Goal: Find contact information: Obtain details needed to contact an individual or organization

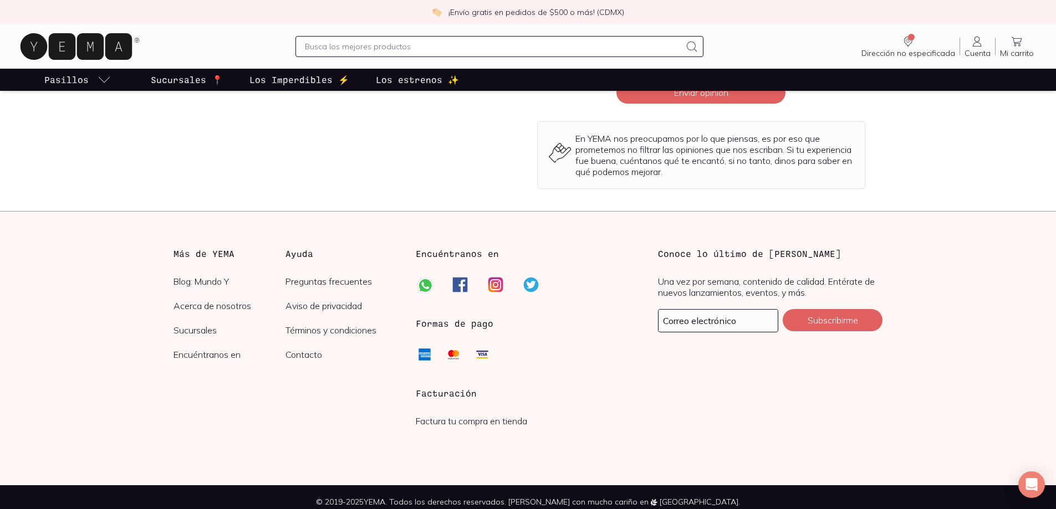
scroll to position [1352, 0]
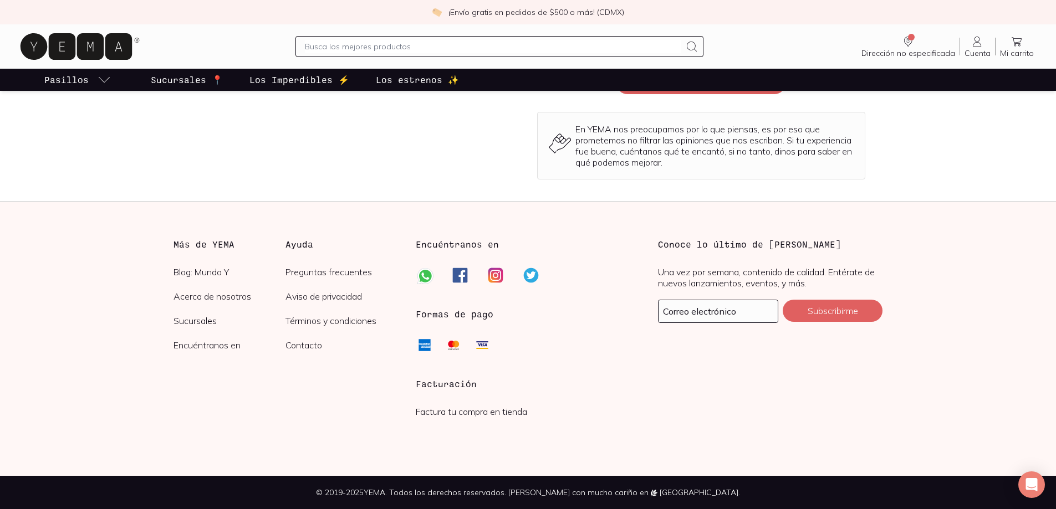
click at [315, 347] on link "Contacto" at bounding box center [341, 345] width 112 height 11
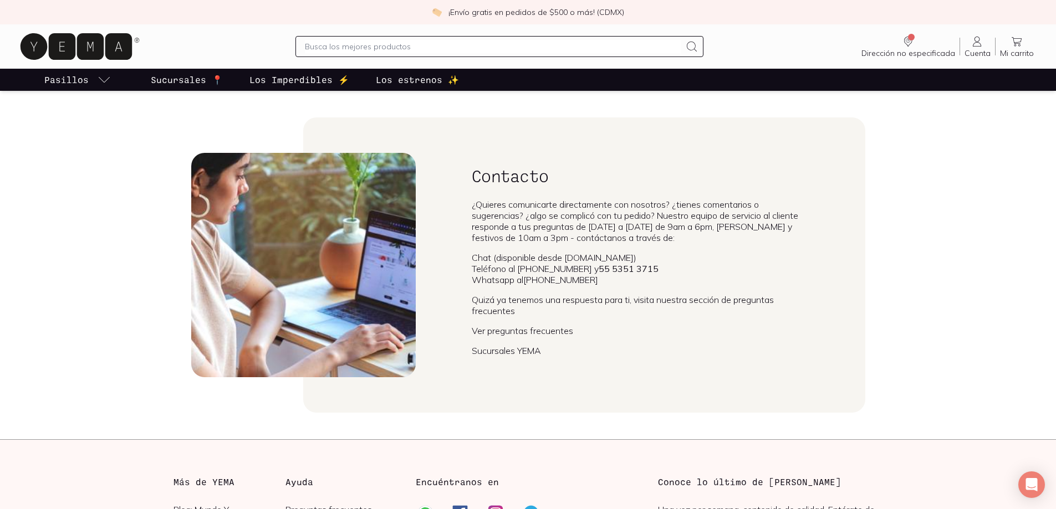
drag, startPoint x: 608, startPoint y: 280, endPoint x: 562, endPoint y: 279, distance: 46.0
click at [564, 279] on li "Whatsapp al +52 55 8421 8422" at bounding box center [640, 279] width 337 height 11
click at [555, 280] on link "[PHONE_NUMBER]" at bounding box center [560, 279] width 75 height 11
drag, startPoint x: 611, startPoint y: 278, endPoint x: 528, endPoint y: 277, distance: 82.6
click at [528, 277] on li "Whatsapp al +52 55 8421 8422" at bounding box center [640, 279] width 337 height 11
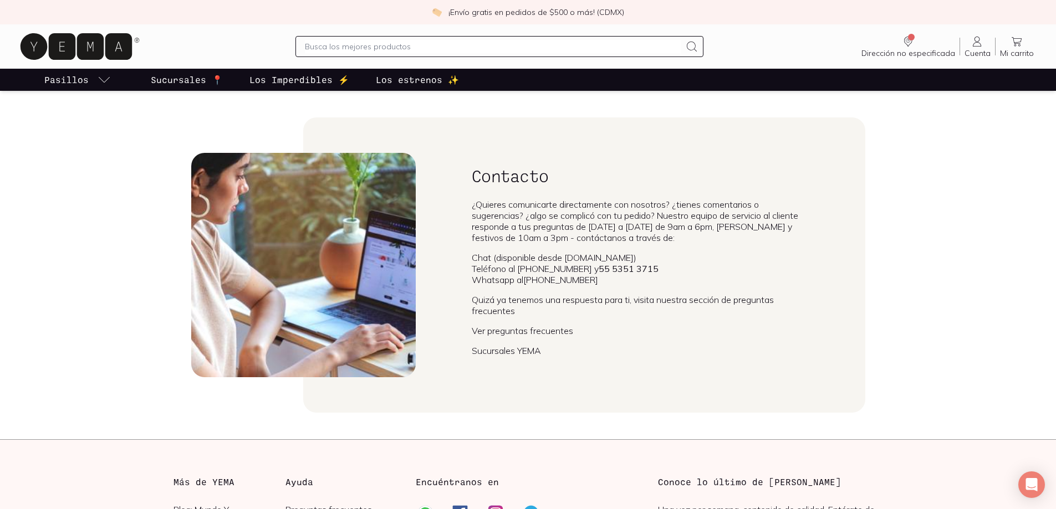
copy link "[PHONE_NUMBER]"
click at [560, 282] on link "[PHONE_NUMBER]" at bounding box center [560, 279] width 75 height 11
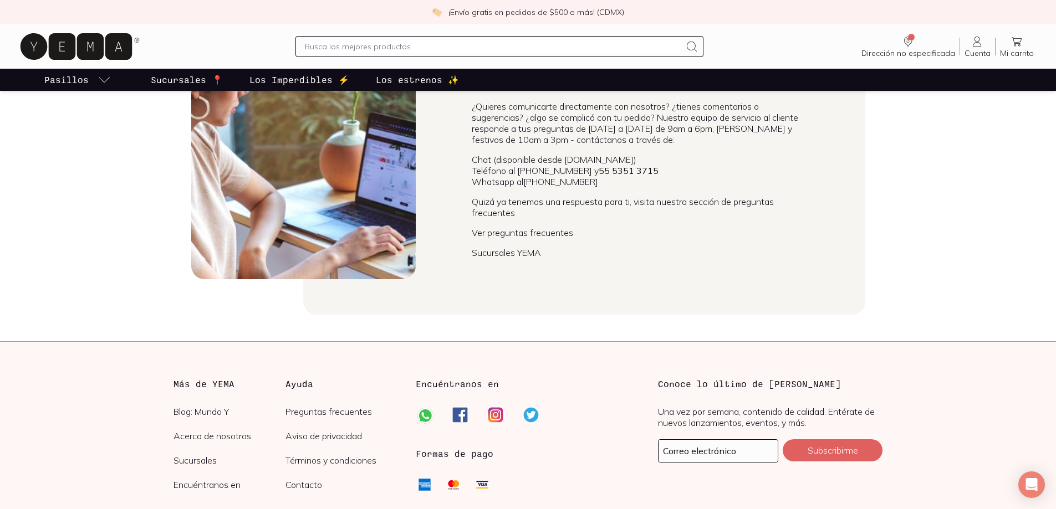
scroll to position [238, 0]
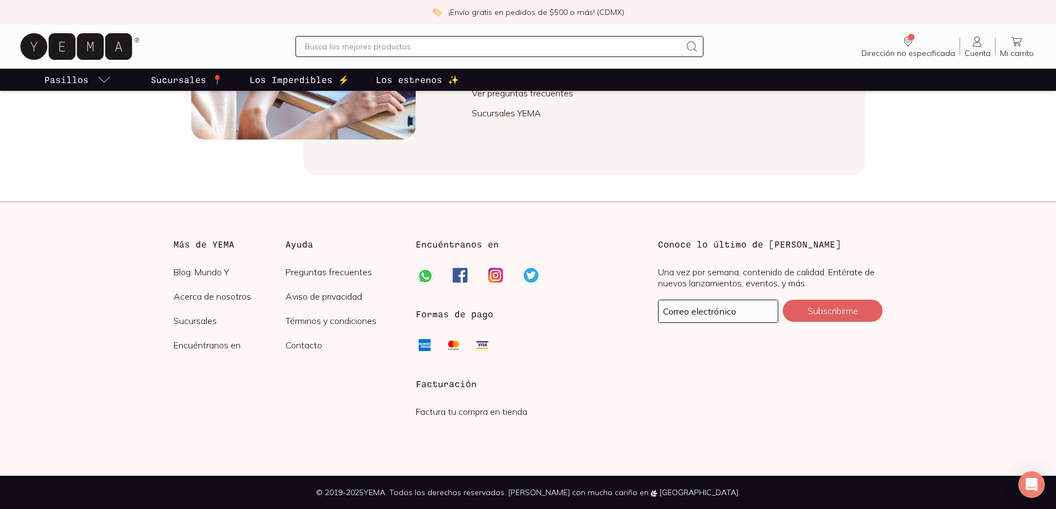
click at [217, 293] on link "Acerca de nosotros" at bounding box center [229, 296] width 112 height 11
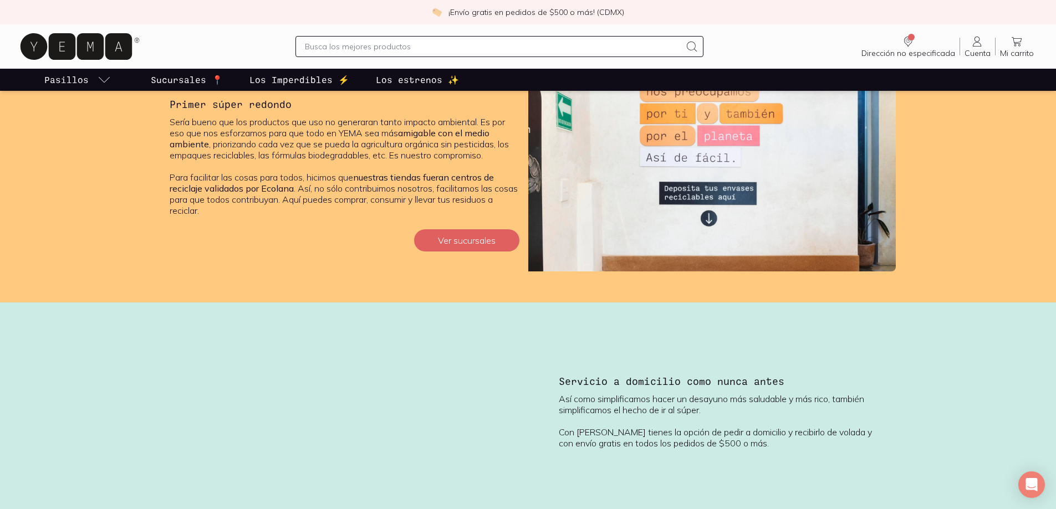
scroll to position [1662, 0]
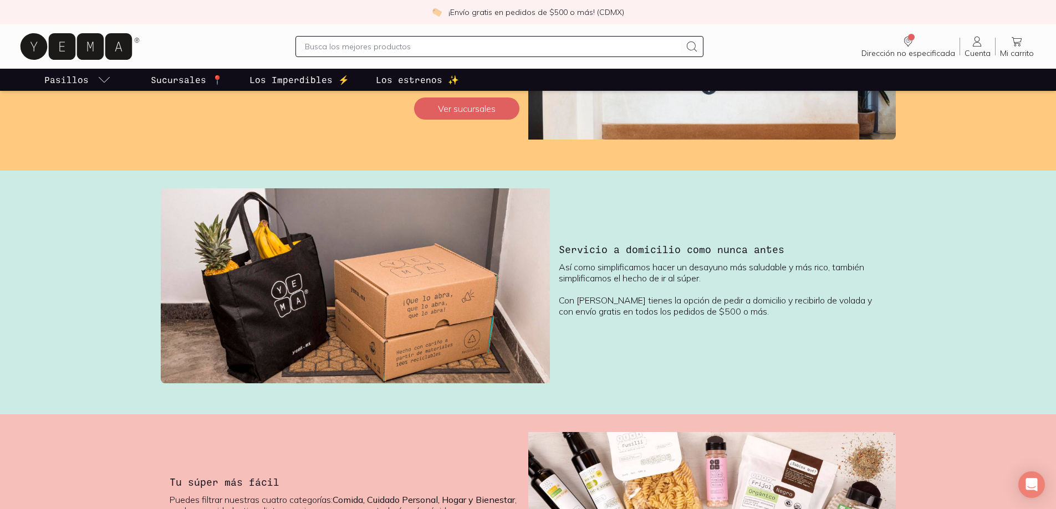
scroll to position [238, 0]
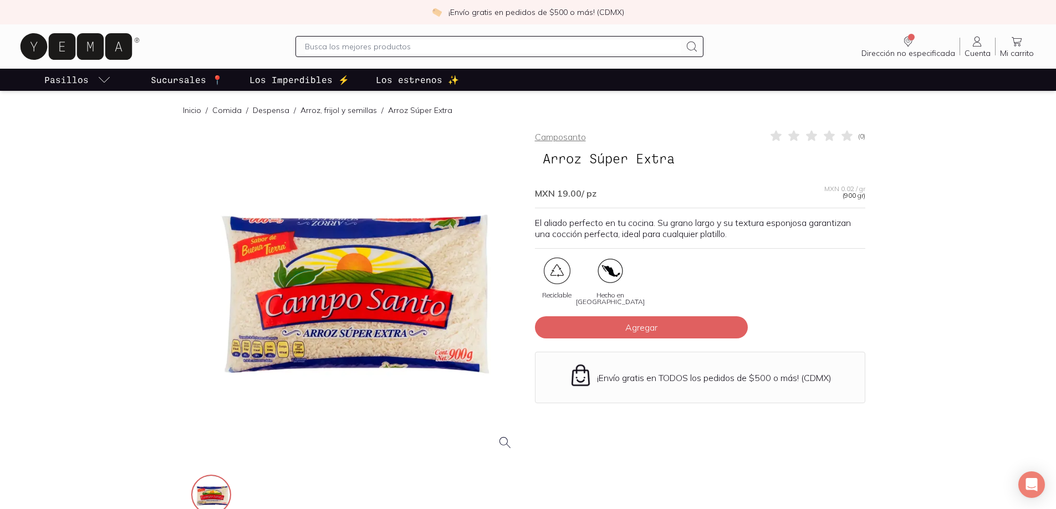
click at [562, 136] on link "Camposanto" at bounding box center [560, 136] width 51 height 11
click at [94, 45] on icon at bounding box center [80, 46] width 124 height 35
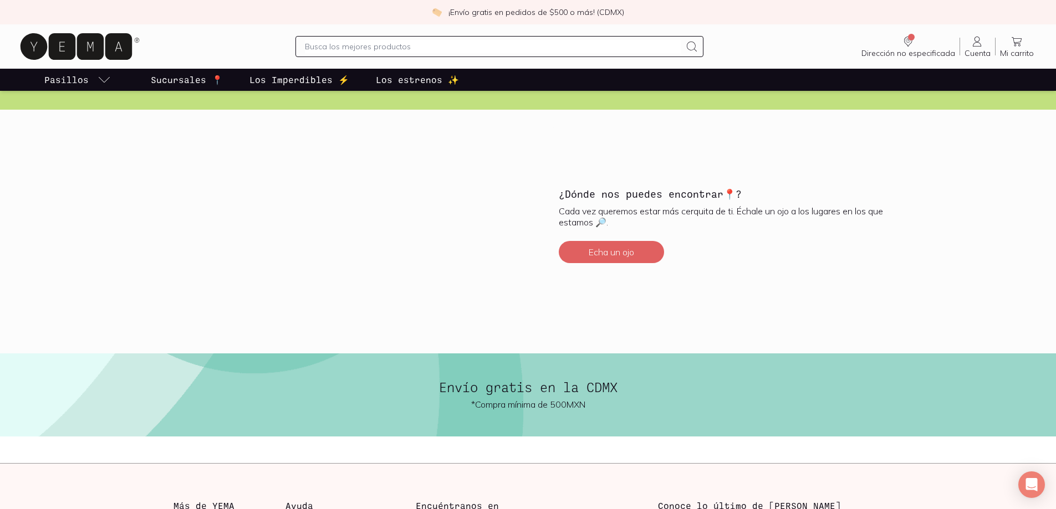
scroll to position [2644, 0]
